Goal: Task Accomplishment & Management: Manage account settings

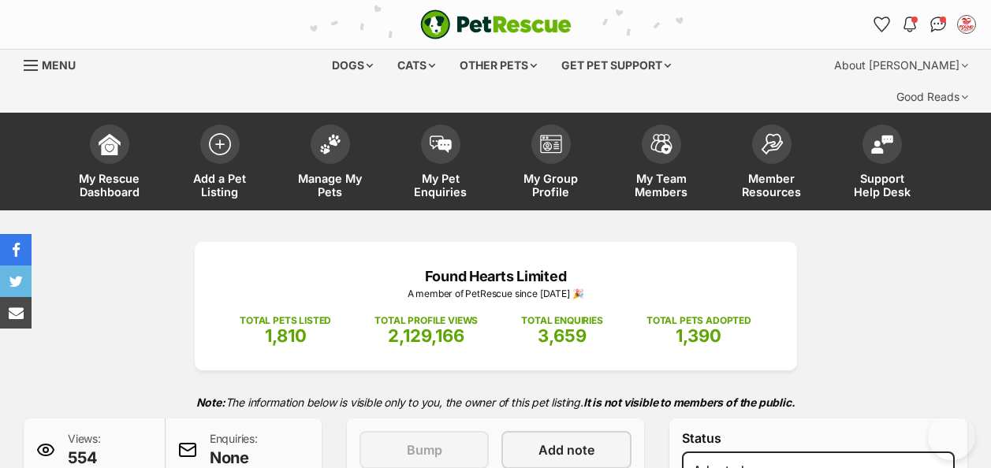
select select "rehomed"
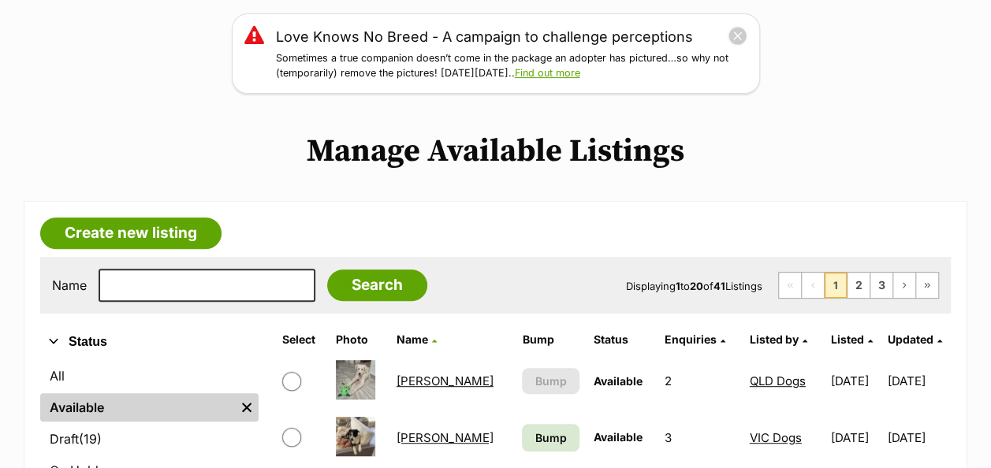
scroll to position [394, 0]
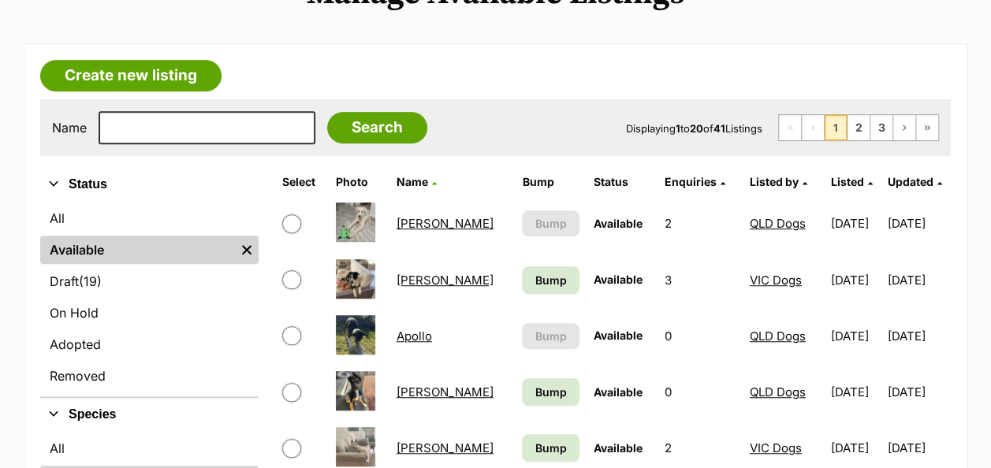
click at [417, 216] on link "[PERSON_NAME]" at bounding box center [445, 223] width 97 height 15
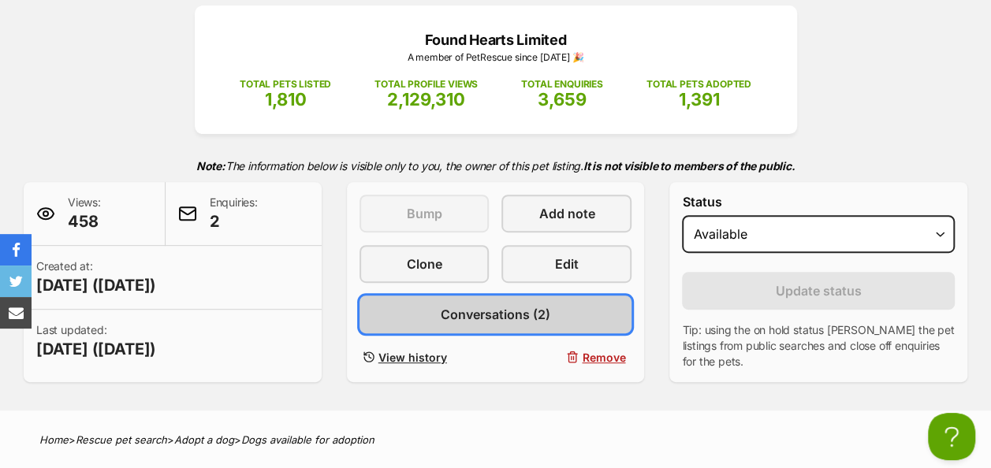
click at [519, 305] on span "Conversations (2)" at bounding box center [496, 314] width 110 height 19
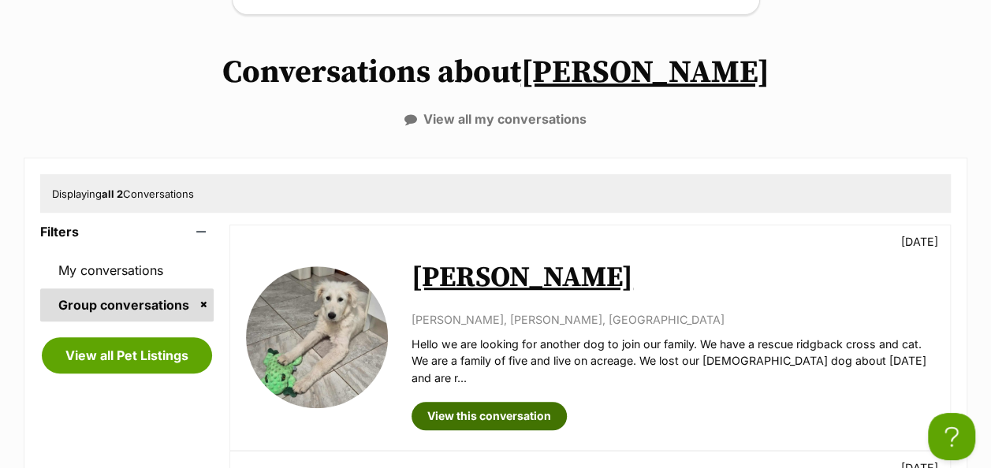
click at [454, 402] on link "View this conversation" at bounding box center [489, 416] width 155 height 28
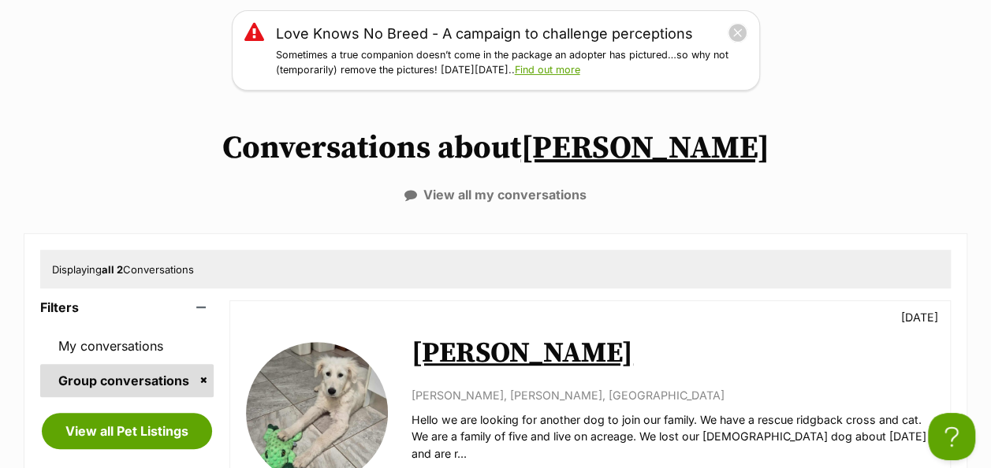
scroll to position [158, 0]
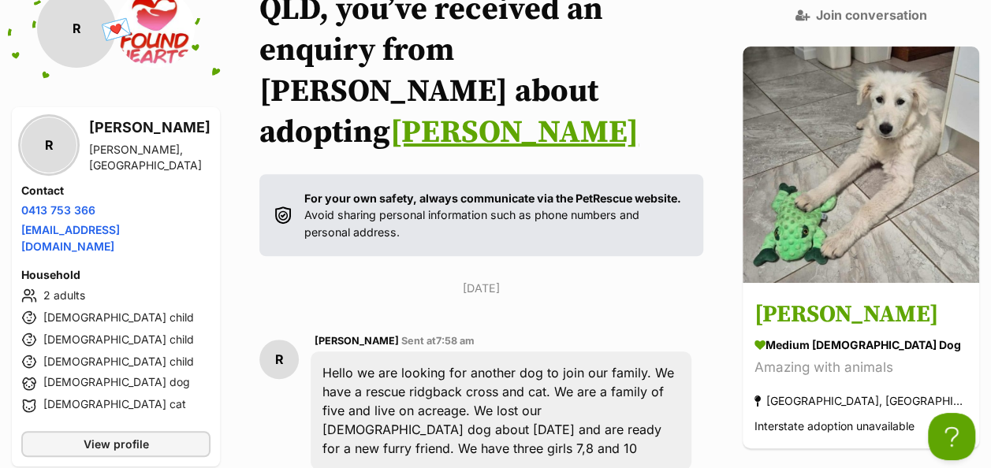
scroll to position [158, 0]
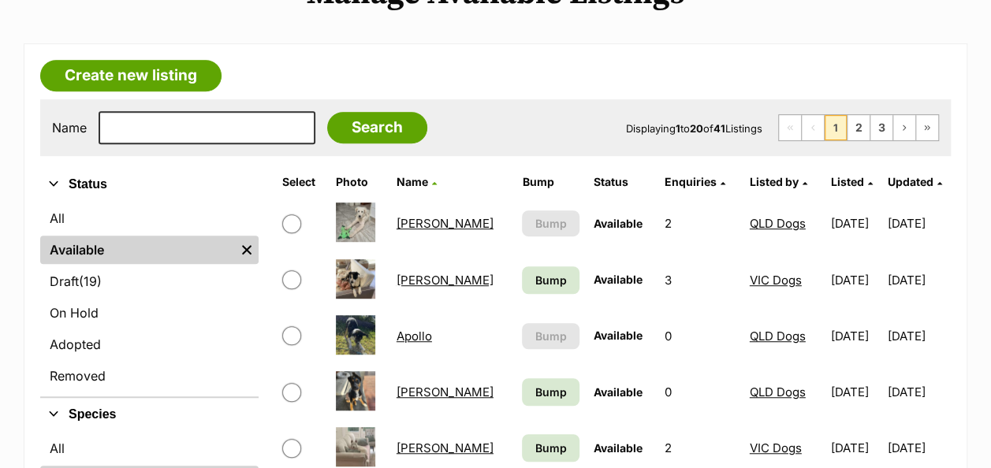
scroll to position [552, 0]
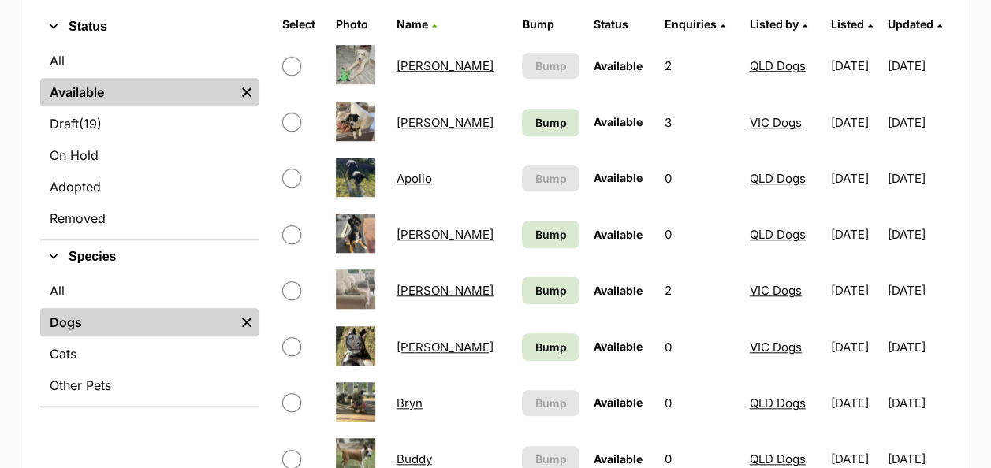
click at [413, 227] on link "[PERSON_NAME]" at bounding box center [445, 234] width 97 height 15
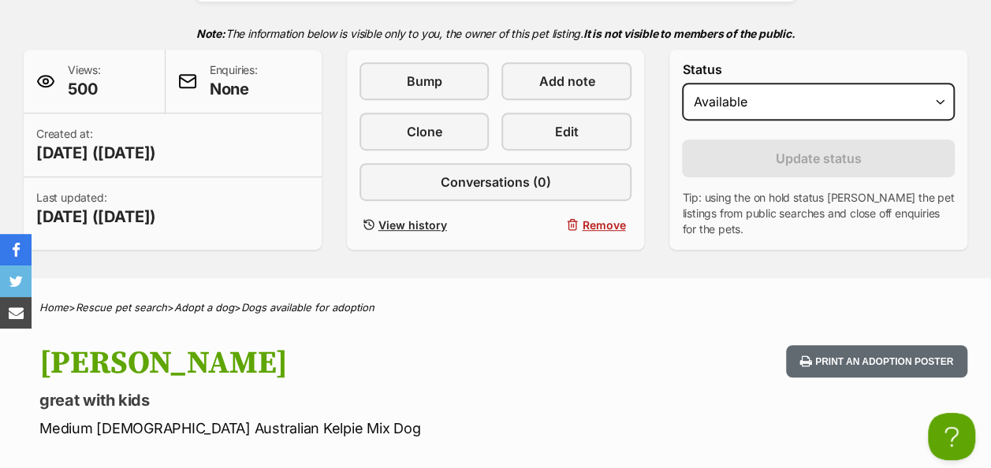
scroll to position [394, 0]
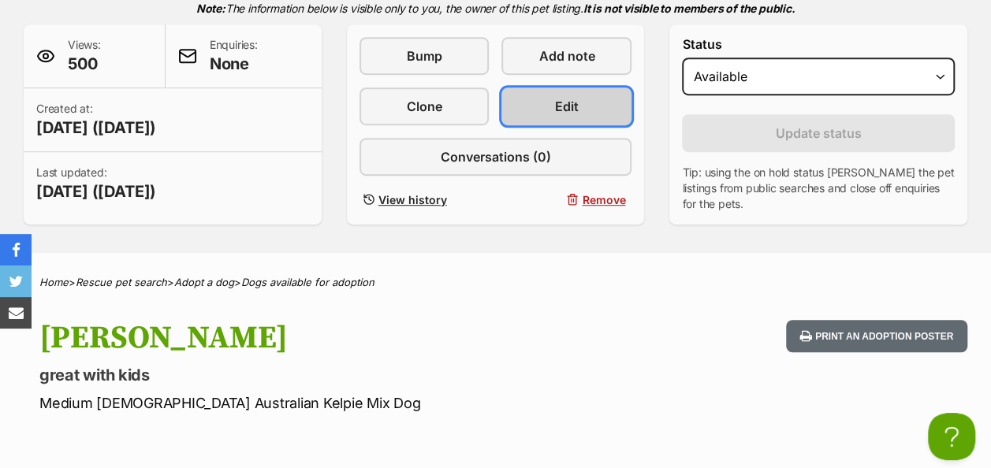
click at [533, 88] on link "Edit" at bounding box center [567, 107] width 130 height 38
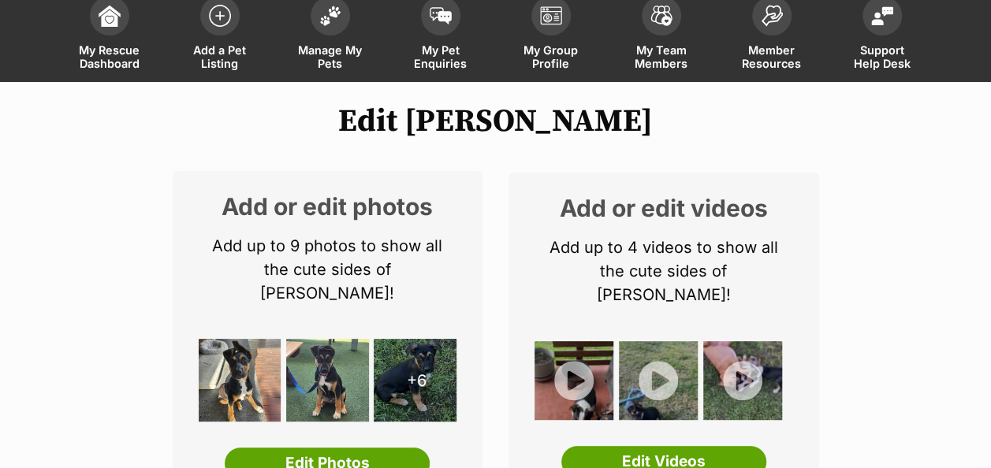
scroll to position [315, 0]
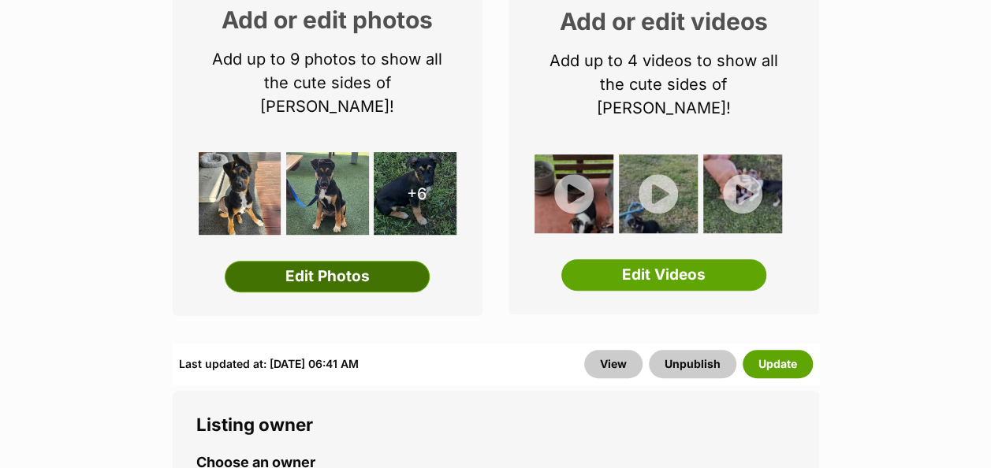
click at [372, 261] on link "Edit Photos" at bounding box center [327, 277] width 205 height 32
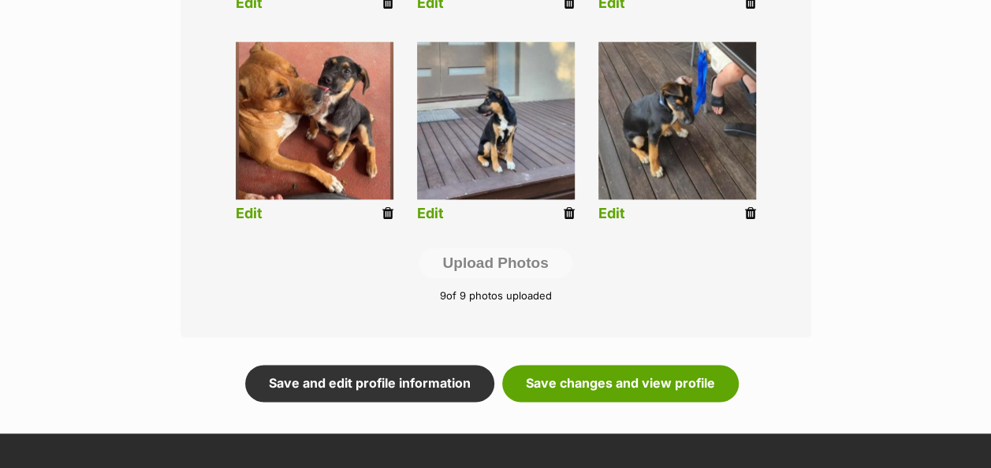
scroll to position [1025, 0]
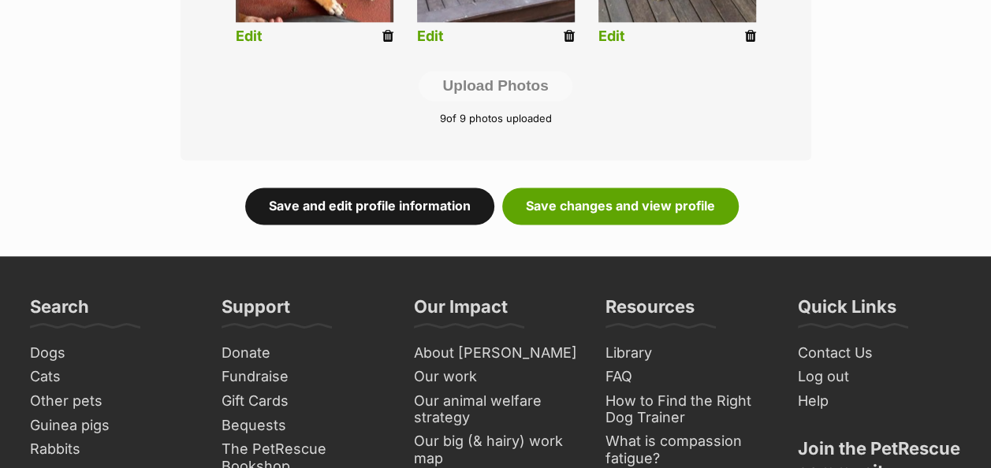
click at [380, 188] on link "Save and edit profile information" at bounding box center [369, 206] width 249 height 36
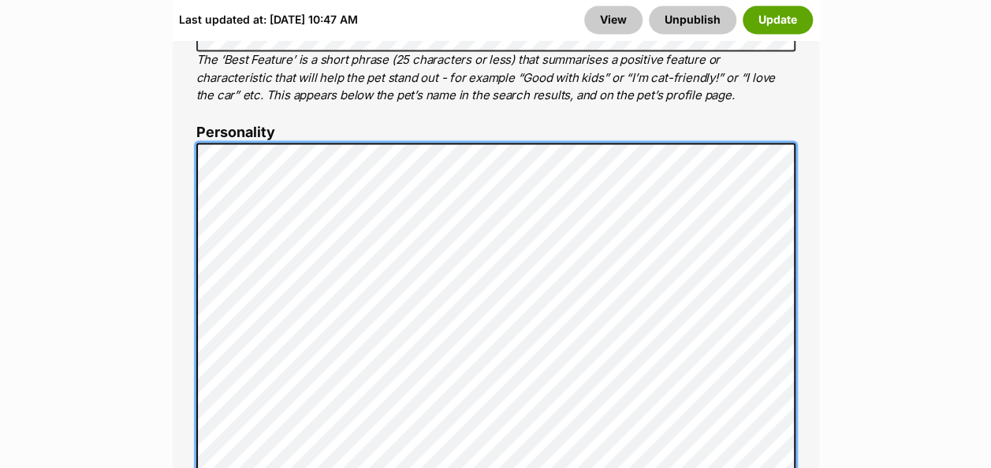
scroll to position [1341, 0]
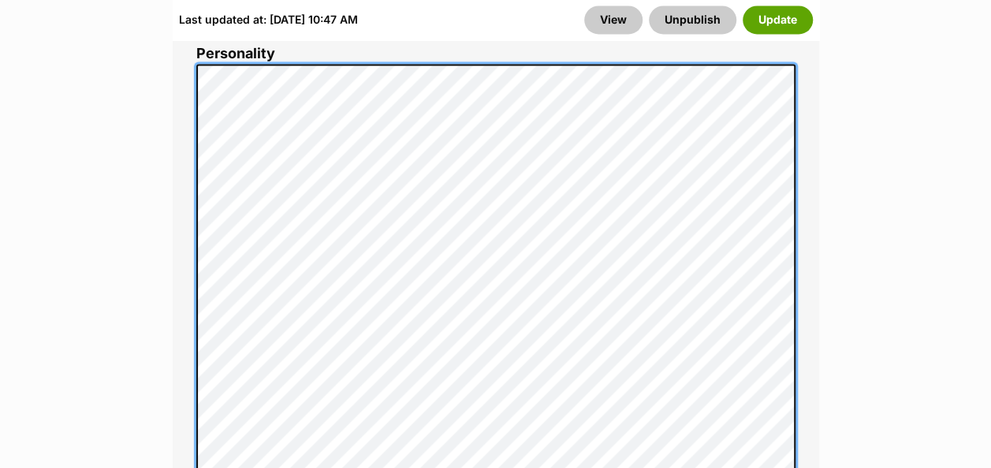
click at [810, 129] on div "About This Pet Name Henlo there, it looks like you might be using the pet name …" at bounding box center [496, 348] width 647 height 1402
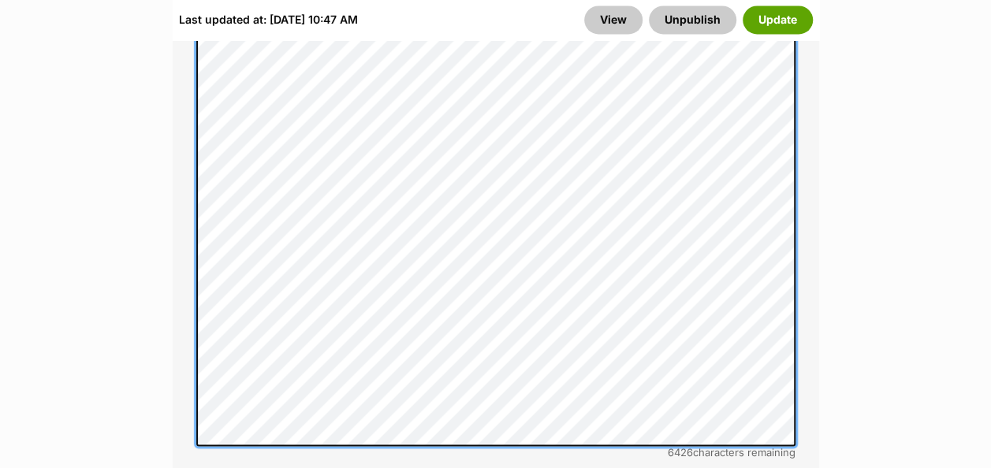
scroll to position [1420, 0]
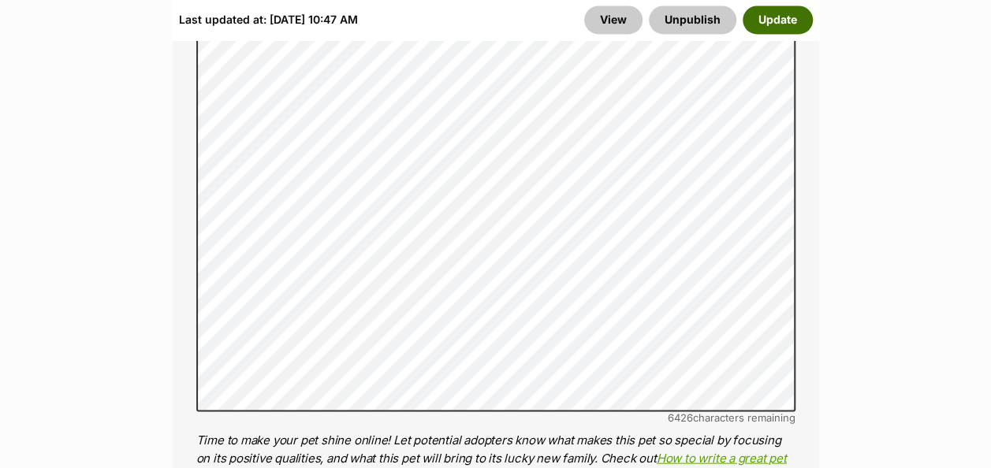
click at [767, 26] on button "Update" at bounding box center [778, 20] width 70 height 28
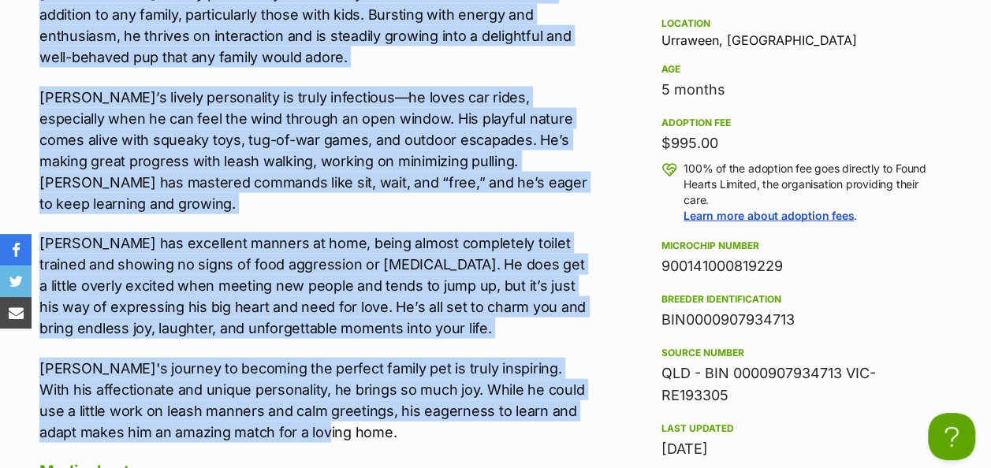
scroll to position [1656, 0]
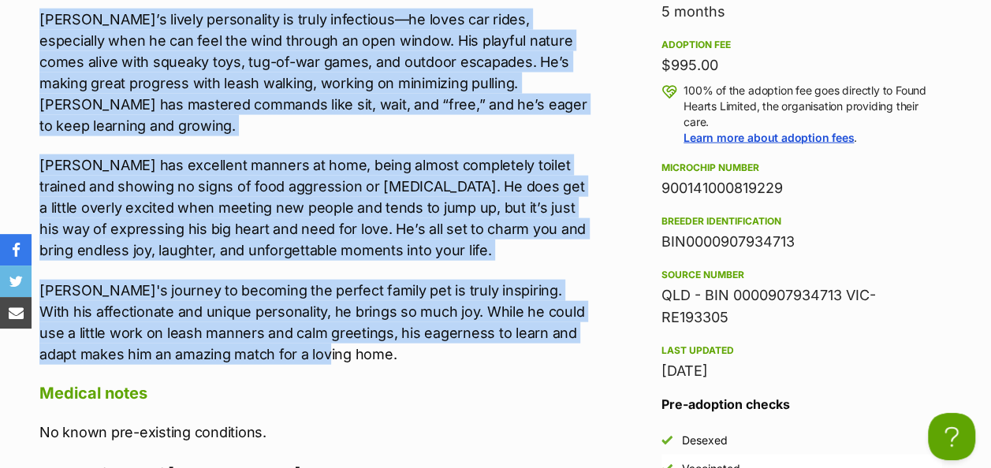
drag, startPoint x: 41, startPoint y: 208, endPoint x: 593, endPoint y: 312, distance: 561.8
drag, startPoint x: 593, startPoint y: 312, endPoint x: 387, endPoint y: 53, distance: 331.2
copy div "Meet Arlo, the cutest pup you’ll ever see—just look at those adorable ears! He’…"
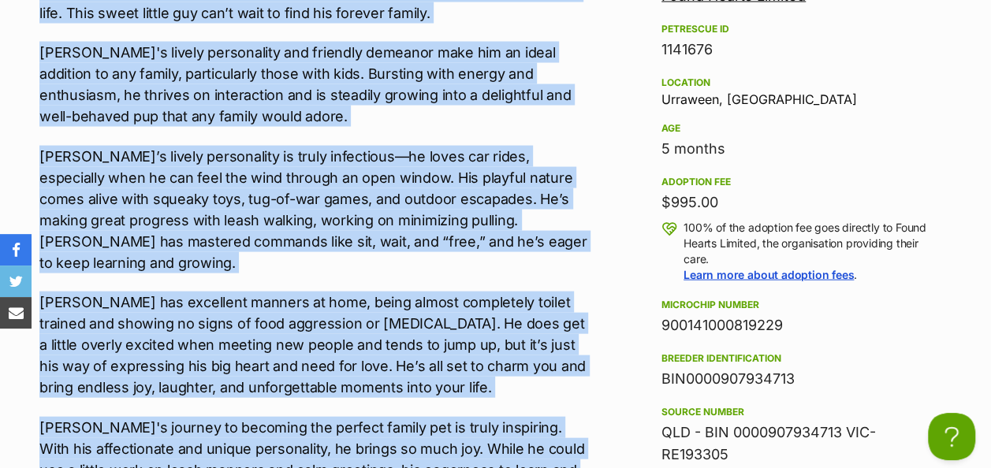
scroll to position [1498, 0]
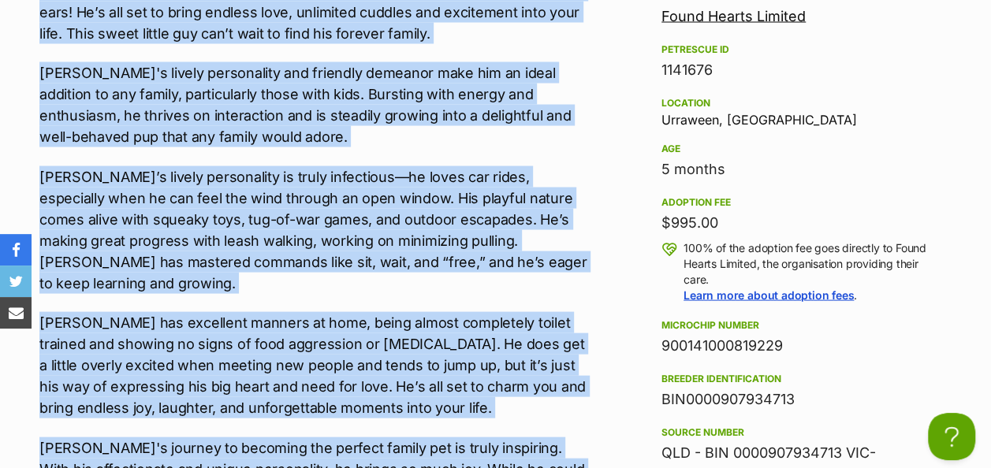
copy div "Meet Arlo, the cutest pup you’ll ever see—just look at those adorable ears! He’…"
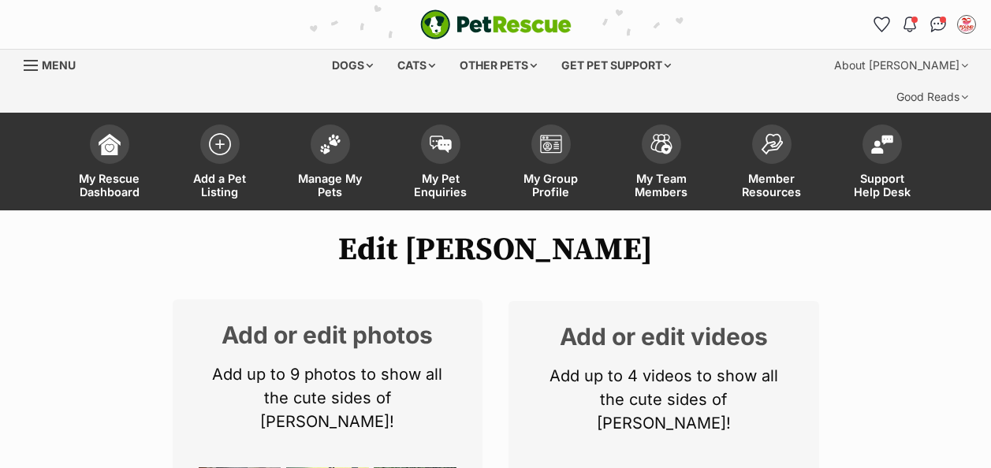
scroll to position [315, 0]
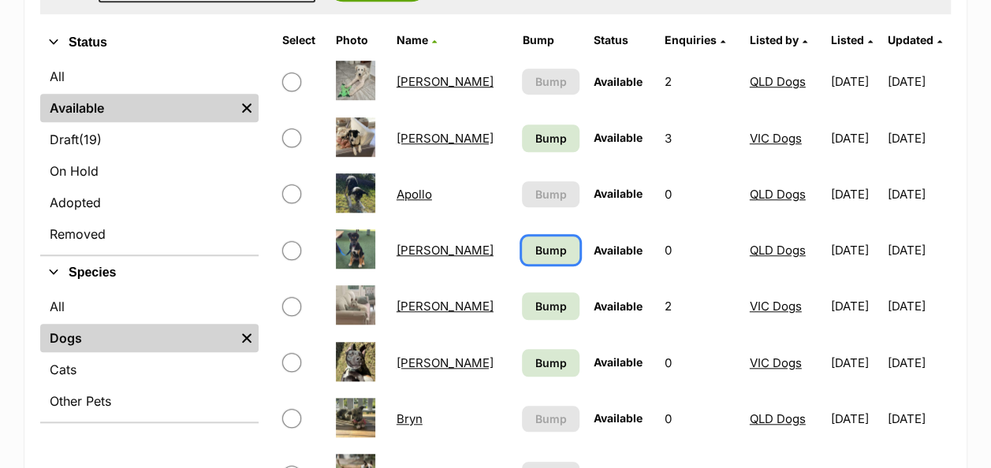
click at [536, 242] on span "Bump" at bounding box center [552, 250] width 32 height 17
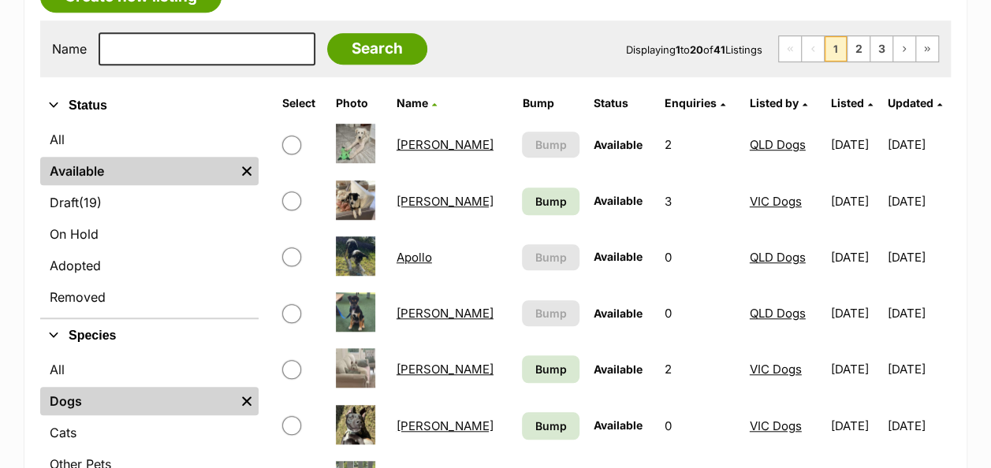
click at [423, 250] on link "Apollo" at bounding box center [414, 257] width 35 height 15
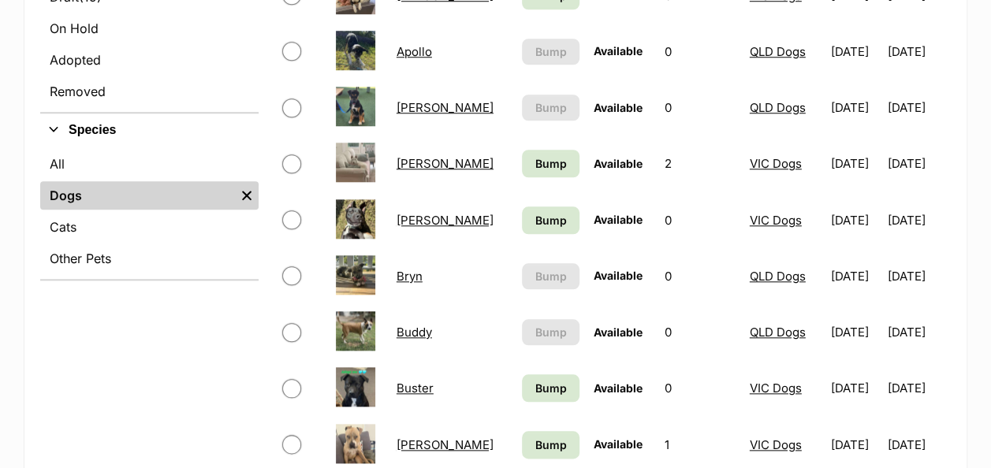
scroll to position [710, 0]
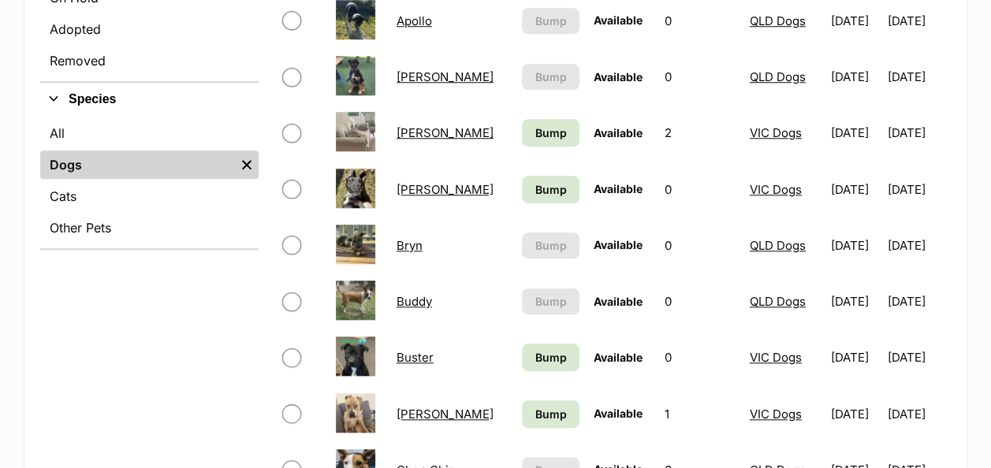
click at [409, 238] on link "Bryn" at bounding box center [410, 245] width 26 height 15
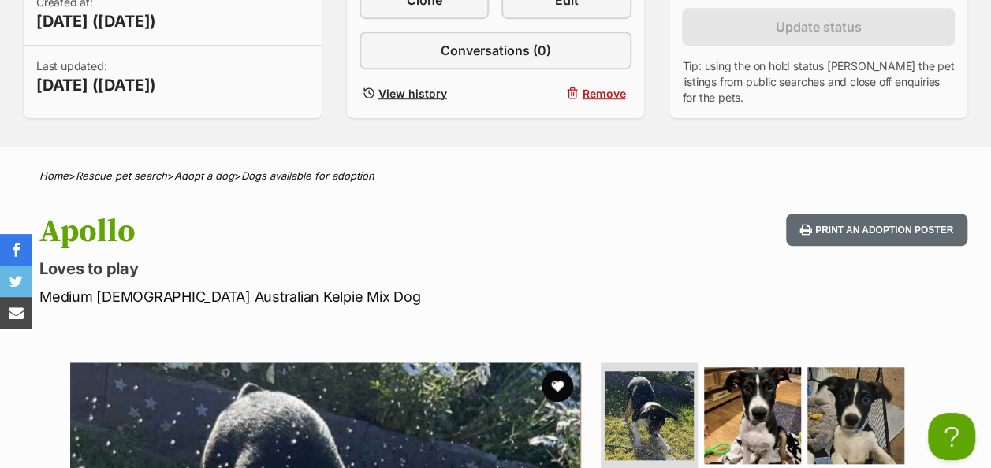
scroll to position [315, 0]
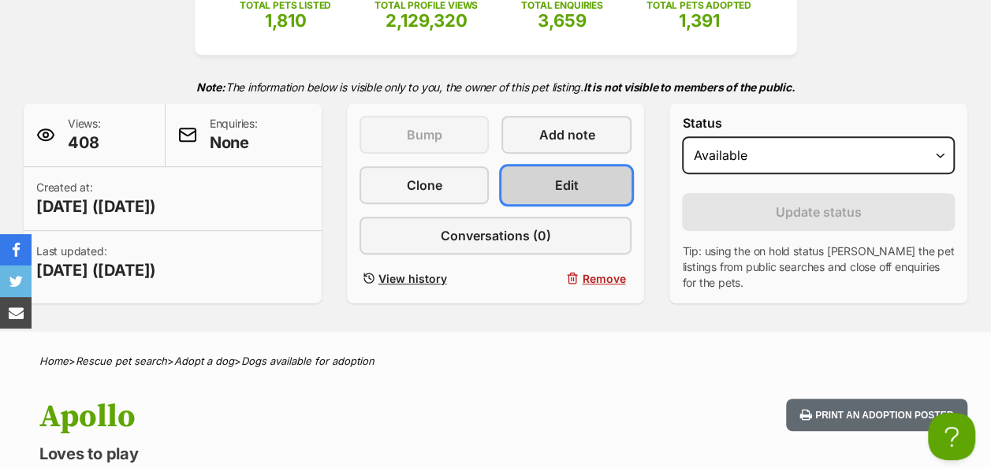
click at [551, 166] on link "Edit" at bounding box center [567, 185] width 130 height 38
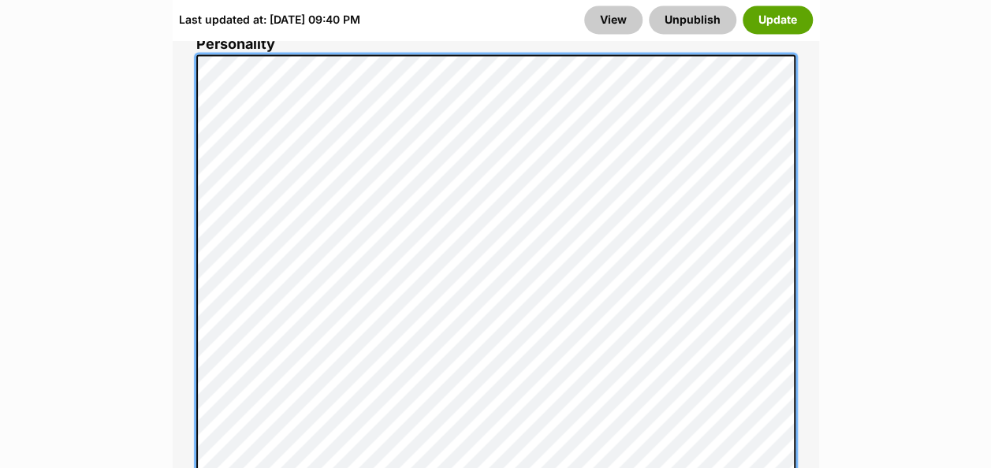
scroll to position [1420, 0]
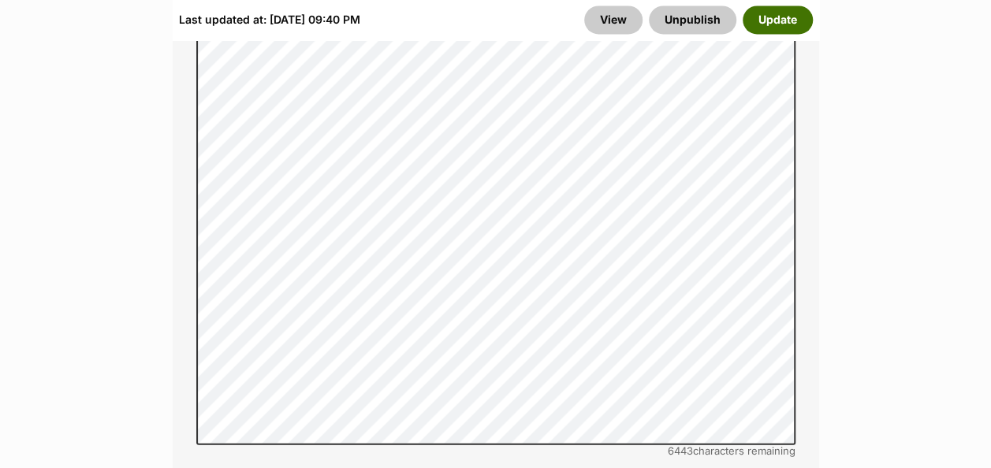
click at [783, 15] on button "Update" at bounding box center [778, 20] width 70 height 28
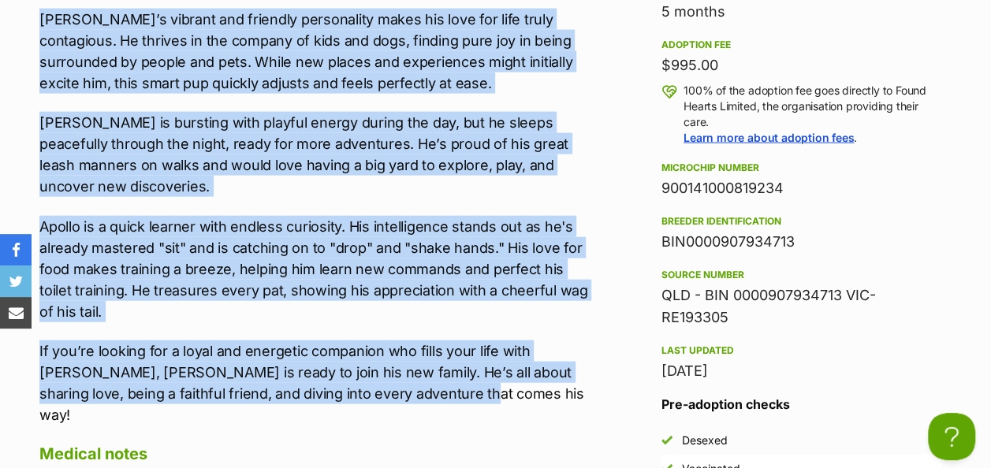
drag, startPoint x: 42, startPoint y: 205, endPoint x: 492, endPoint y: 362, distance: 476.9
click at [492, 362] on div "Meet Apollo, a lovable and lively young pup who's all set to fill your home wit…" at bounding box center [314, 124] width 550 height 603
copy div "Meet Apollo, a lovable and lively young pup who's all set to fill your home wit…"
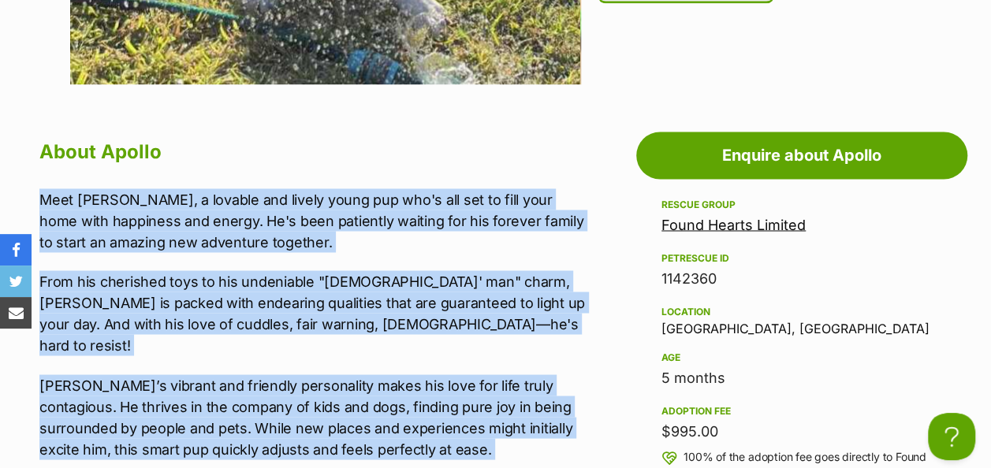
scroll to position [1104, 0]
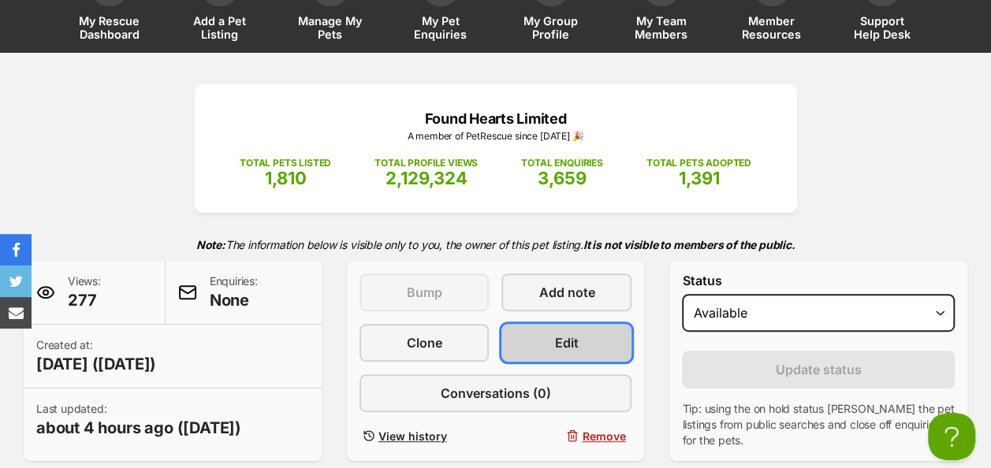
click at [591, 324] on link "Edit" at bounding box center [567, 343] width 130 height 38
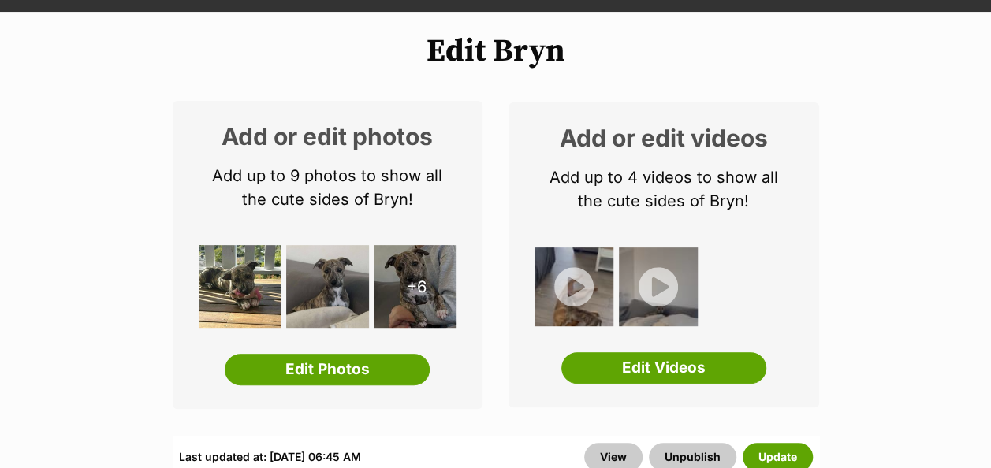
scroll to position [237, 0]
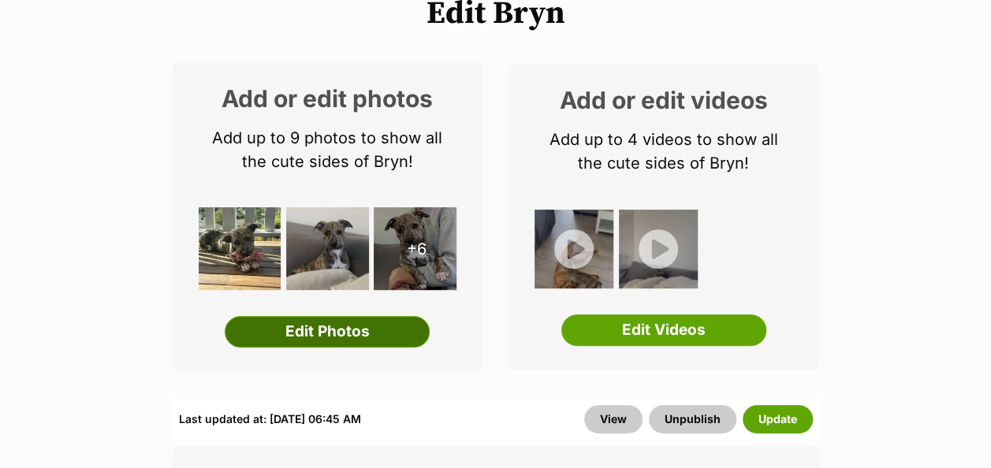
click at [332, 316] on link "Edit Photos" at bounding box center [327, 332] width 205 height 32
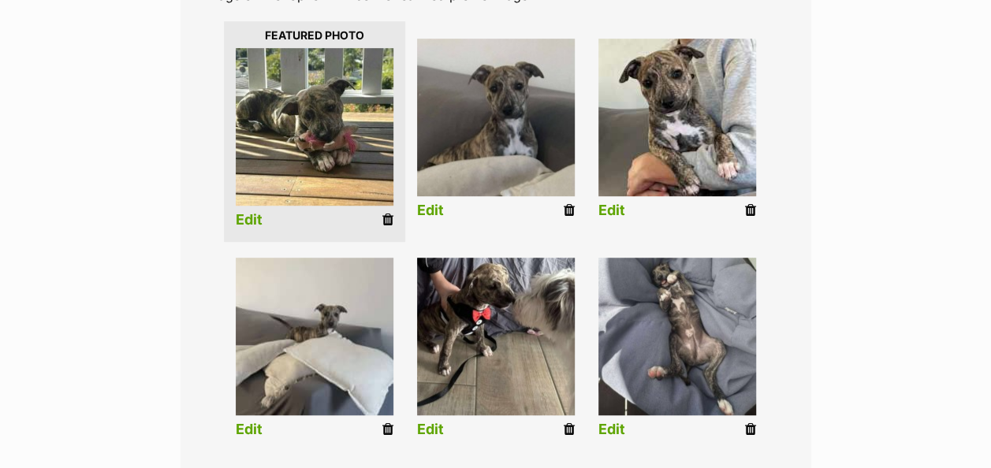
scroll to position [315, 0]
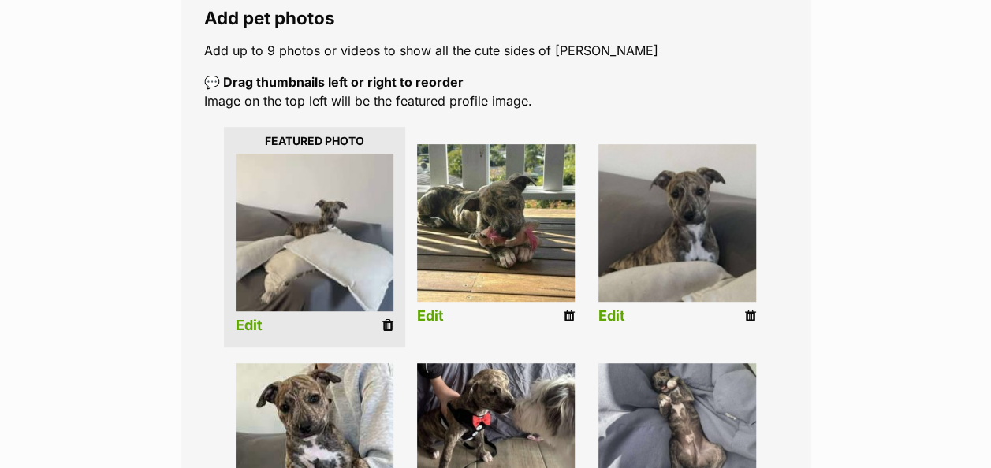
click at [251, 318] on link "Edit" at bounding box center [249, 326] width 27 height 17
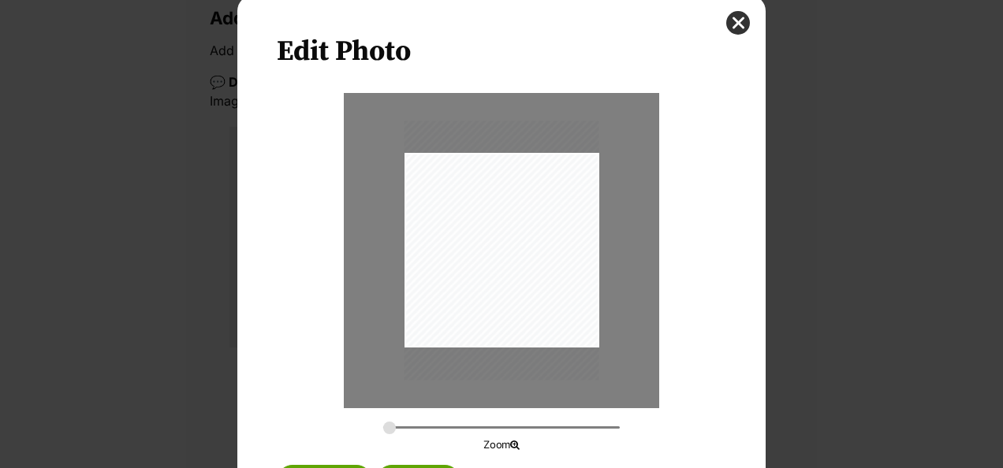
scroll to position [79, 0]
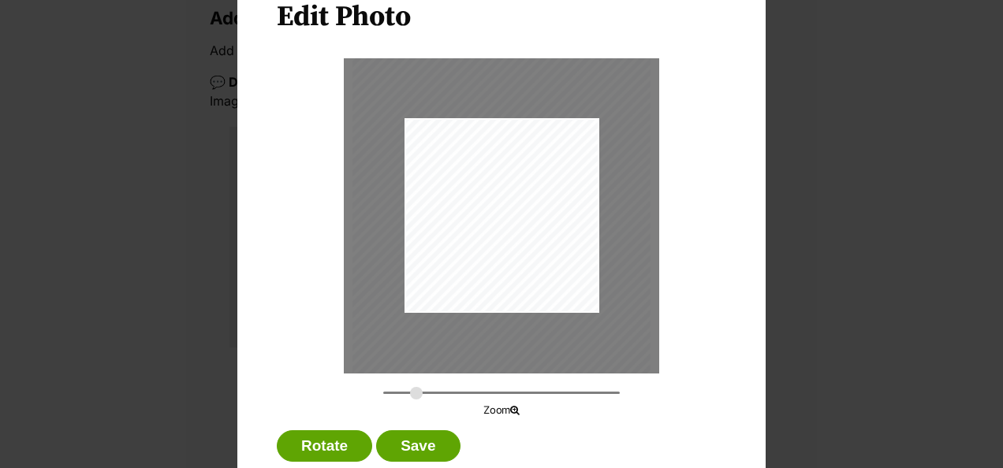
drag, startPoint x: 383, startPoint y: 394, endPoint x: 410, endPoint y: 394, distance: 26.8
click at [410, 394] on input "Dialog Window - Close (Press escape to close)" at bounding box center [501, 393] width 237 height 15
drag, startPoint x: 480, startPoint y: 256, endPoint x: 481, endPoint y: 295, distance: 39.5
click at [481, 295] on div "Dialog Window - Close (Press escape to close)" at bounding box center [503, 255] width 298 height 397
drag, startPoint x: 407, startPoint y: 394, endPoint x: 418, endPoint y: 393, distance: 11.2
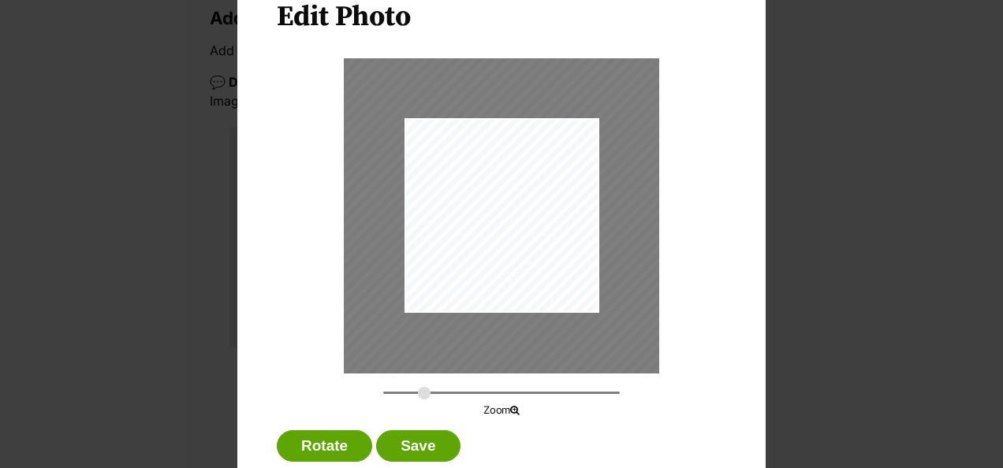
type input "0.4628"
click at [418, 393] on input "Dialog Window - Close (Press escape to close)" at bounding box center [501, 393] width 237 height 15
drag, startPoint x: 495, startPoint y: 256, endPoint x: 481, endPoint y: 265, distance: 17.1
click at [481, 265] on div "Dialog Window - Close (Press escape to close)" at bounding box center [489, 269] width 329 height 438
click at [393, 449] on button "Save" at bounding box center [418, 447] width 84 height 32
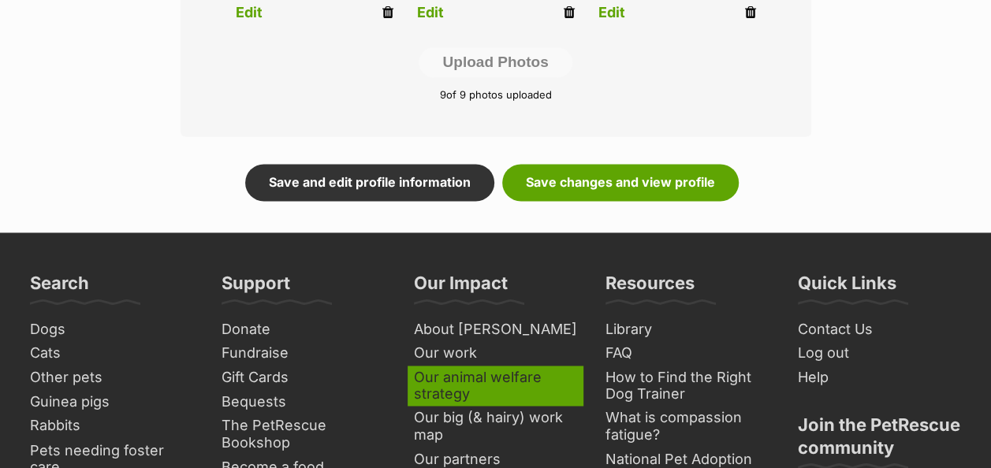
scroll to position [946, 0]
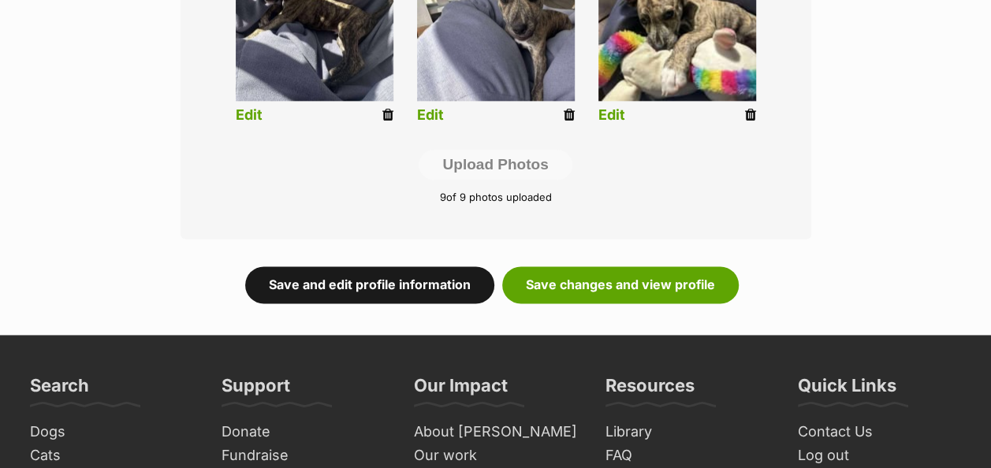
click at [399, 267] on link "Save and edit profile information" at bounding box center [369, 285] width 249 height 36
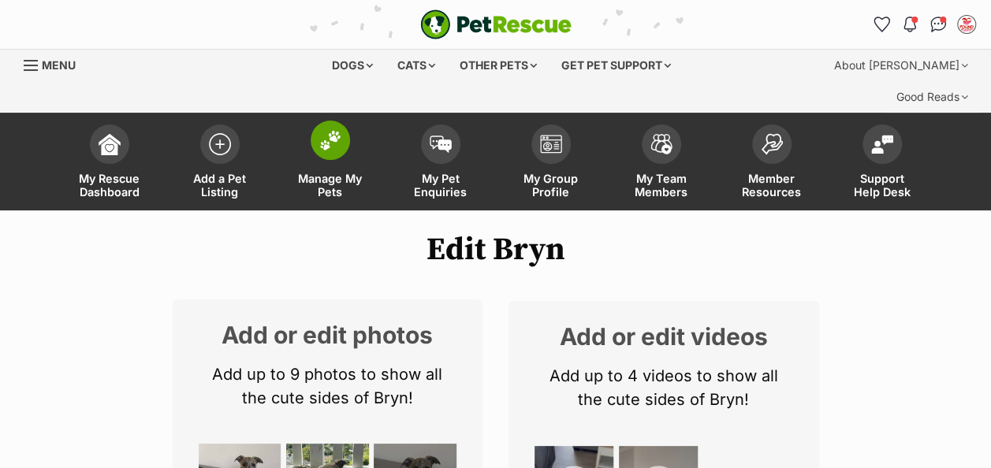
click at [330, 130] on img at bounding box center [330, 140] width 22 height 21
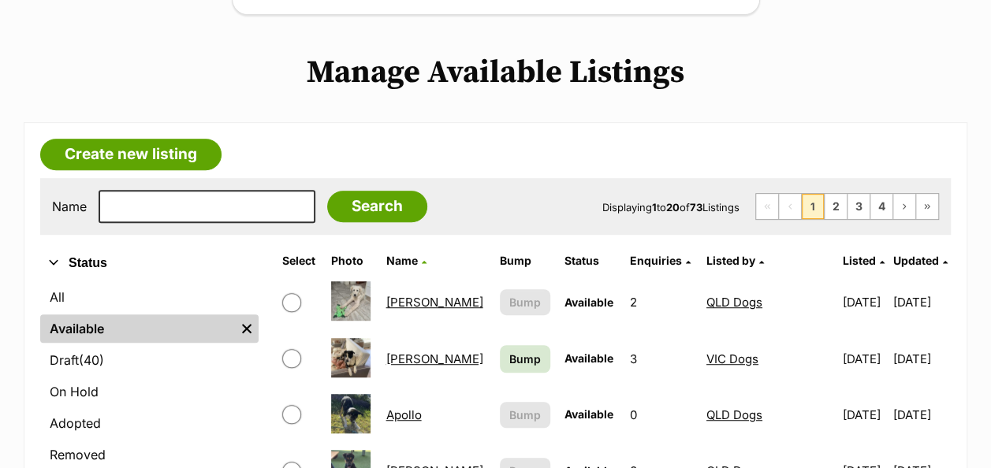
click at [415, 295] on link "[PERSON_NAME]" at bounding box center [434, 302] width 97 height 15
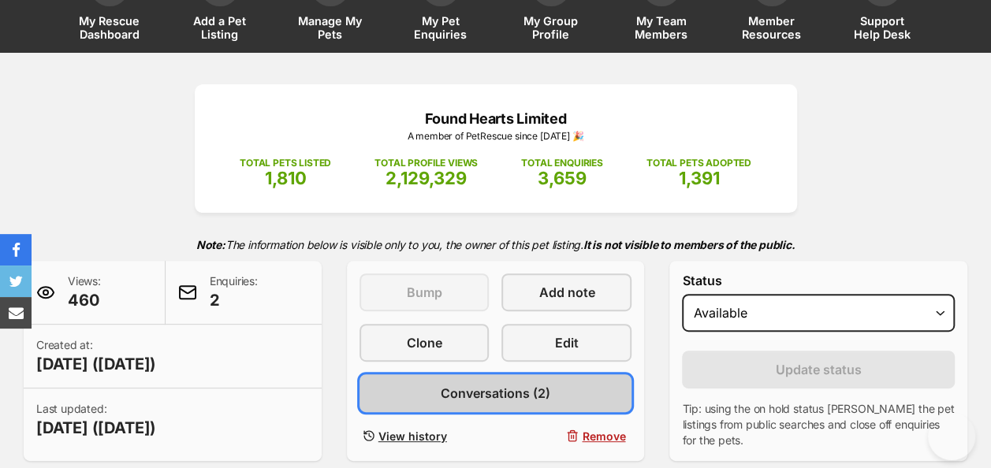
click at [542, 384] on span "Conversations (2)" at bounding box center [496, 393] width 110 height 19
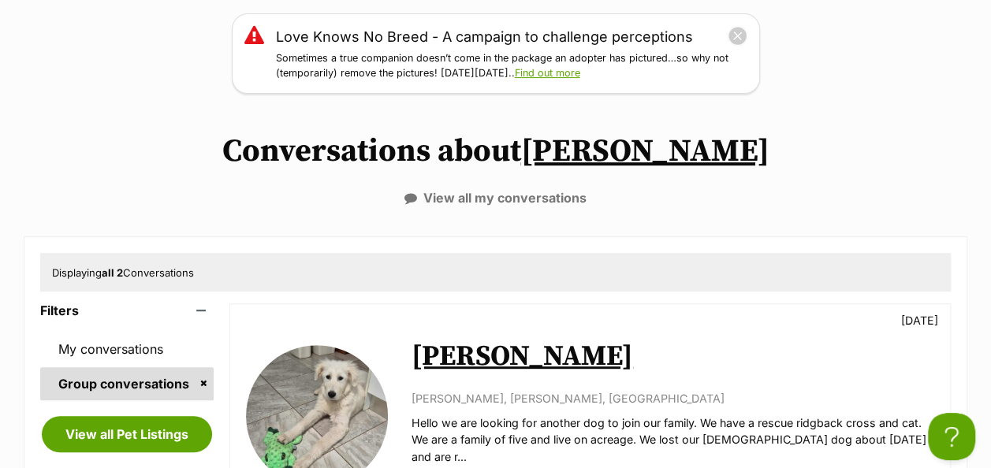
scroll to position [315, 0]
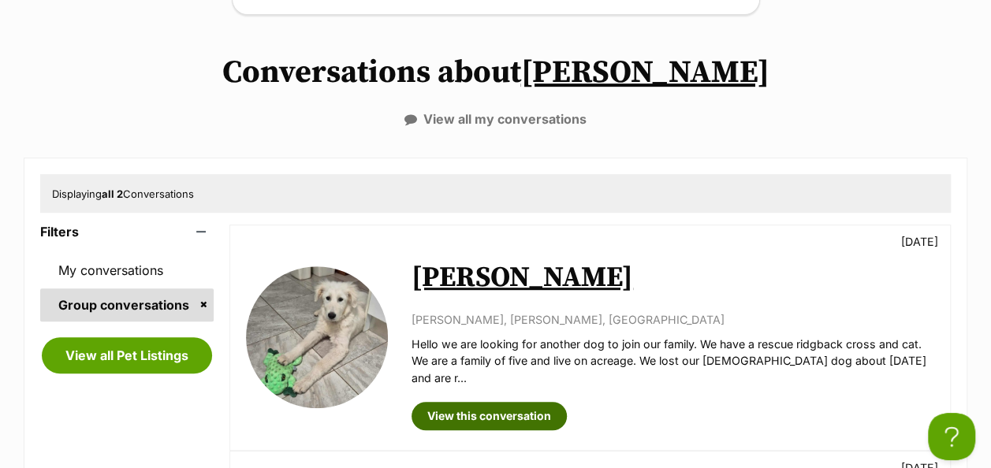
click at [532, 402] on link "View this conversation" at bounding box center [489, 416] width 155 height 28
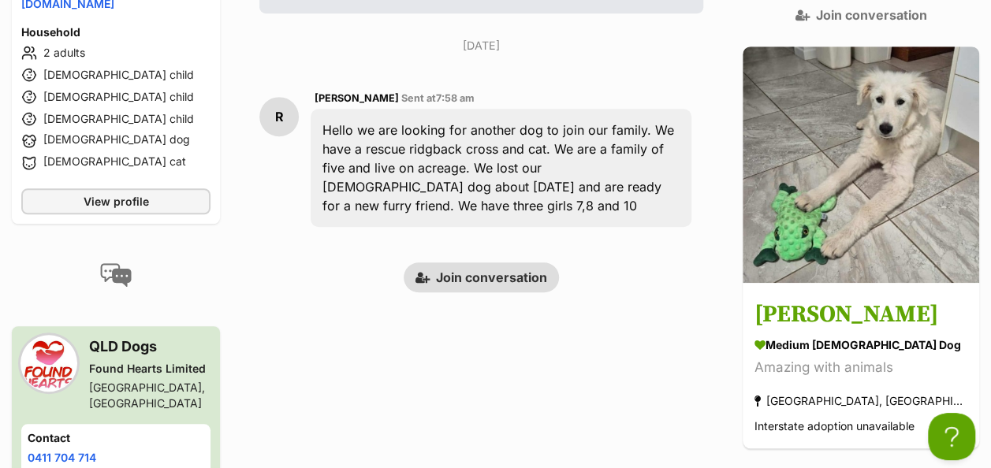
scroll to position [405, 0]
